Goal: Transaction & Acquisition: Subscribe to service/newsletter

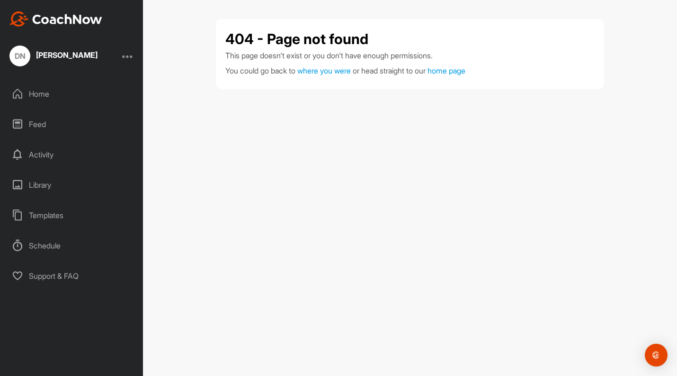
click at [380, 108] on div "404 - Page not found This page doesn't exist or you don't have enough permissio…" at bounding box center [410, 188] width 534 height 376
